Goal: Task Accomplishment & Management: Complete application form

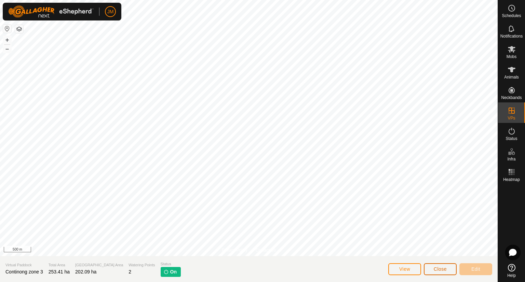
click at [437, 268] on span "Close" at bounding box center [440, 269] width 13 height 5
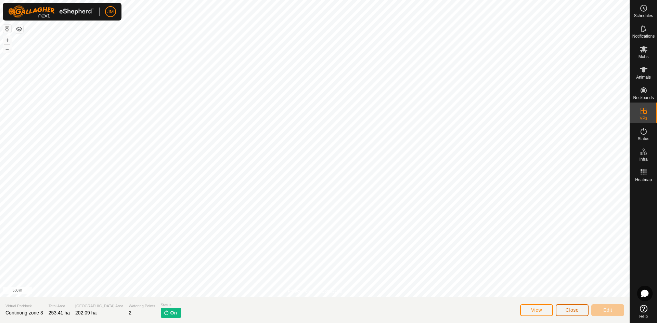
click at [525, 282] on span "Close" at bounding box center [571, 309] width 13 height 5
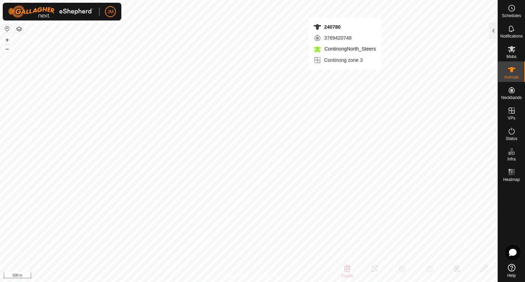
type input "240780"
type input "-"
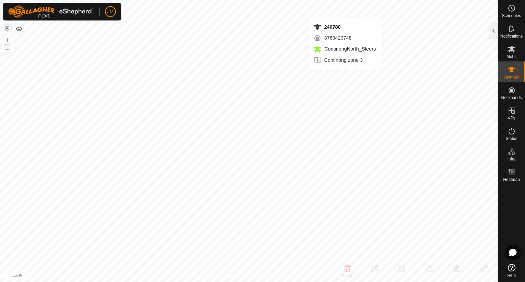
type input "-"
type input "240102"
type input "-"
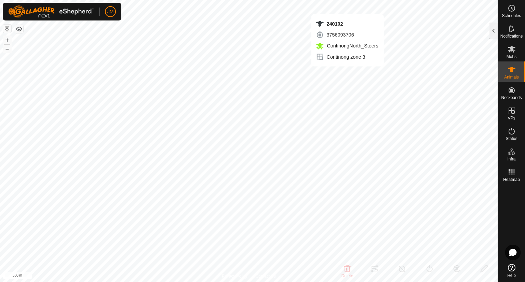
type input "-"
click at [9, 40] on button "+" at bounding box center [7, 40] width 8 height 8
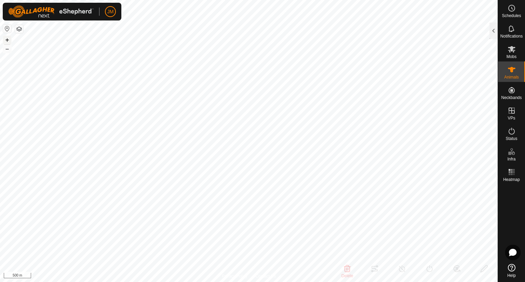
click at [9, 40] on button "+" at bounding box center [7, 40] width 8 height 8
type input "240102"
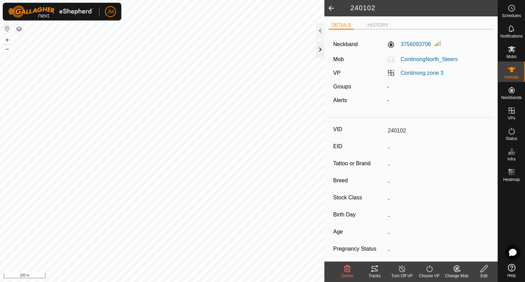
click at [322, 49] on div at bounding box center [320, 49] width 8 height 16
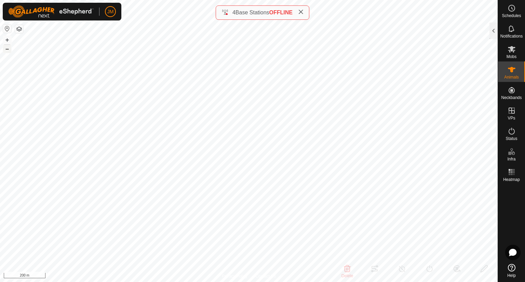
click at [4, 47] on button "–" at bounding box center [7, 49] width 8 height 8
type input "18438"
type input "-"
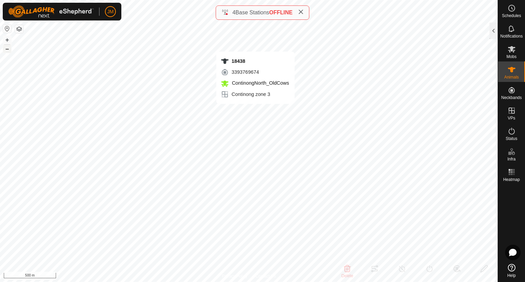
type input "-"
click at [8, 48] on button "–" at bounding box center [7, 49] width 8 height 8
click at [7, 49] on button "–" at bounding box center [7, 49] width 8 height 8
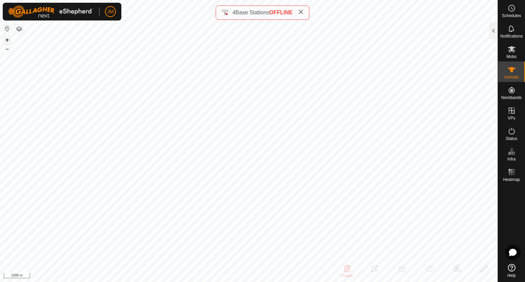
click at [8, 43] on button "+" at bounding box center [7, 40] width 8 height 8
click at [6, 40] on button "+" at bounding box center [7, 40] width 8 height 8
click at [7, 39] on button "+" at bounding box center [7, 40] width 8 height 8
type input "18438"
